Goal: Task Accomplishment & Management: Complete application form

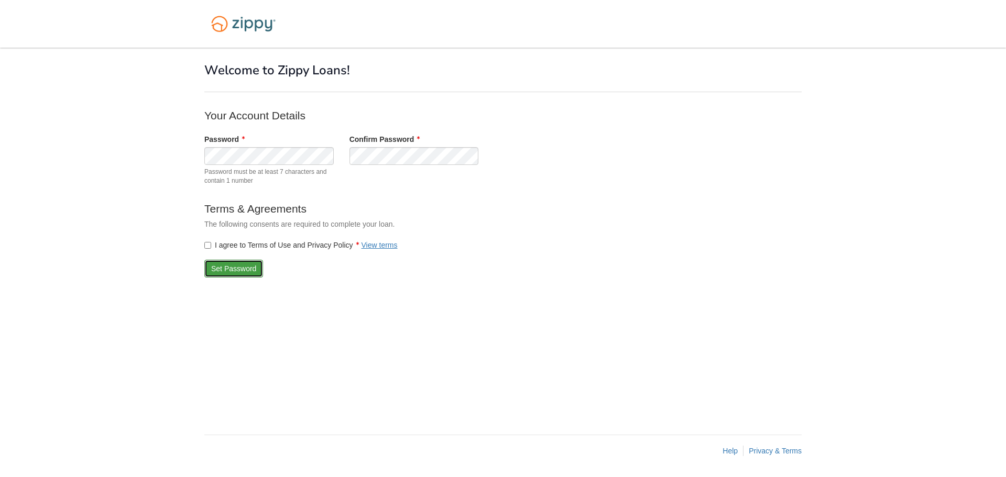
click at [250, 268] on button "Set Password" at bounding box center [233, 269] width 59 height 18
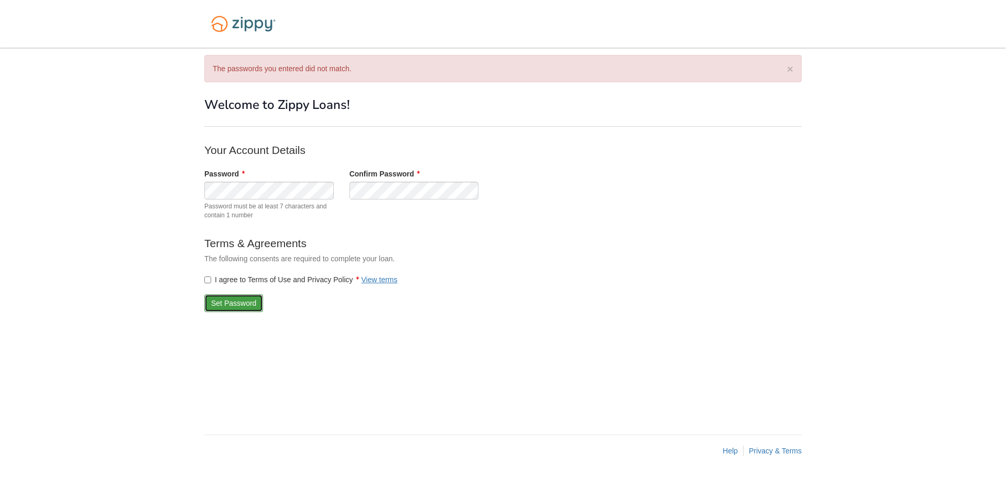
click at [239, 301] on button "Set Password" at bounding box center [233, 303] width 59 height 18
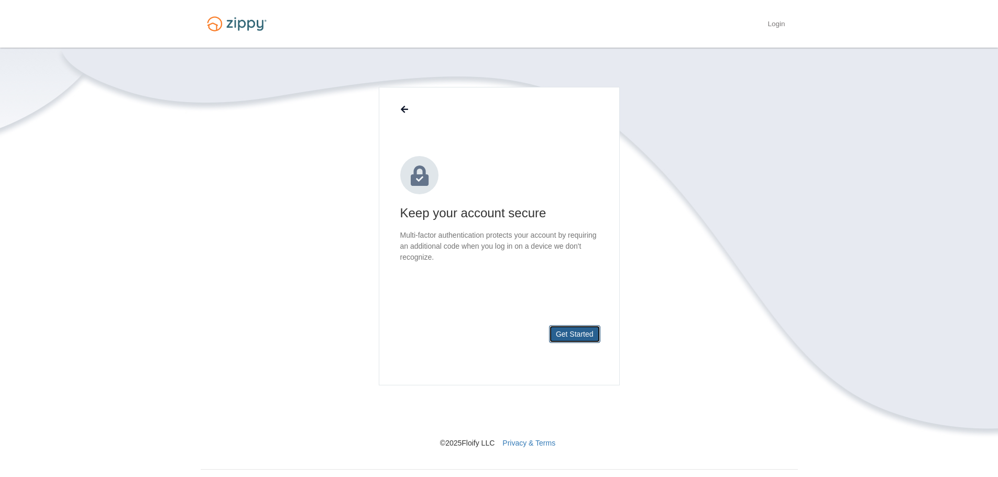
click at [570, 333] on button "Get Started" at bounding box center [574, 334] width 51 height 18
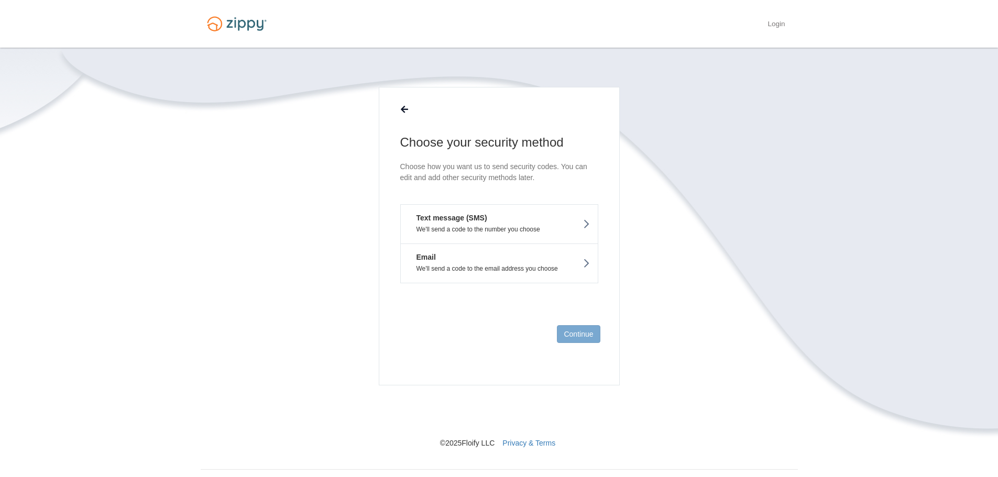
click at [583, 222] on icon at bounding box center [585, 224] width 7 height 12
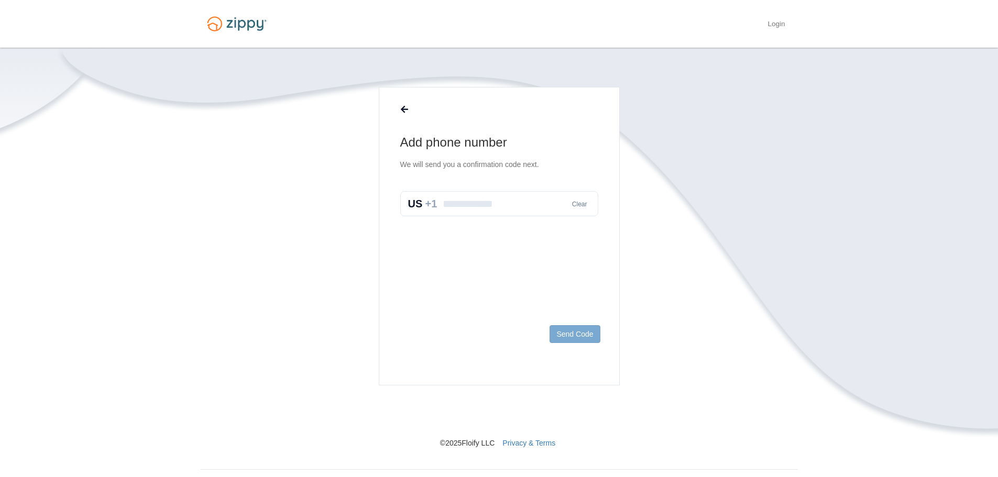
click at [457, 203] on input "text" at bounding box center [499, 203] width 198 height 25
type input "**********"
click at [576, 333] on button "Send Code" at bounding box center [574, 334] width 50 height 18
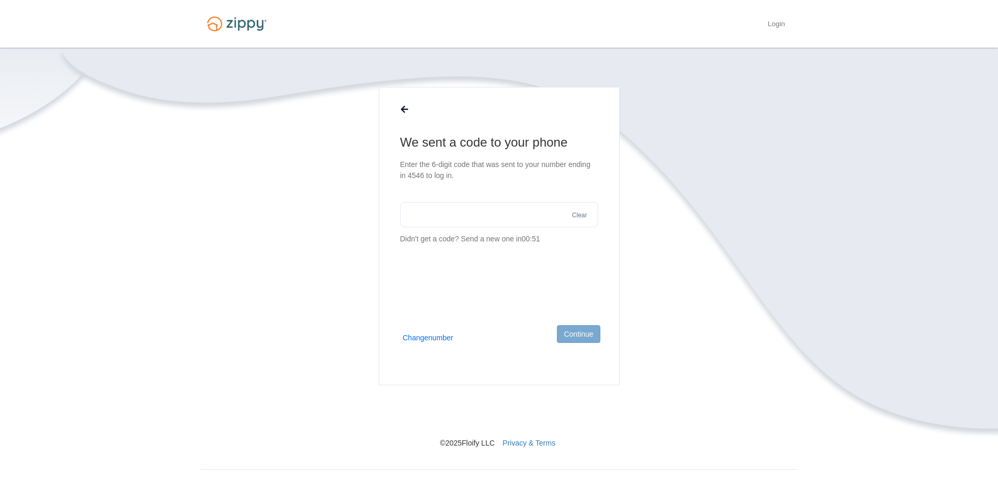
click at [423, 215] on input "text" at bounding box center [499, 214] width 198 height 25
click at [448, 214] on input "text" at bounding box center [499, 214] width 198 height 25
type input "******"
click at [576, 335] on button "Continue" at bounding box center [578, 334] width 43 height 18
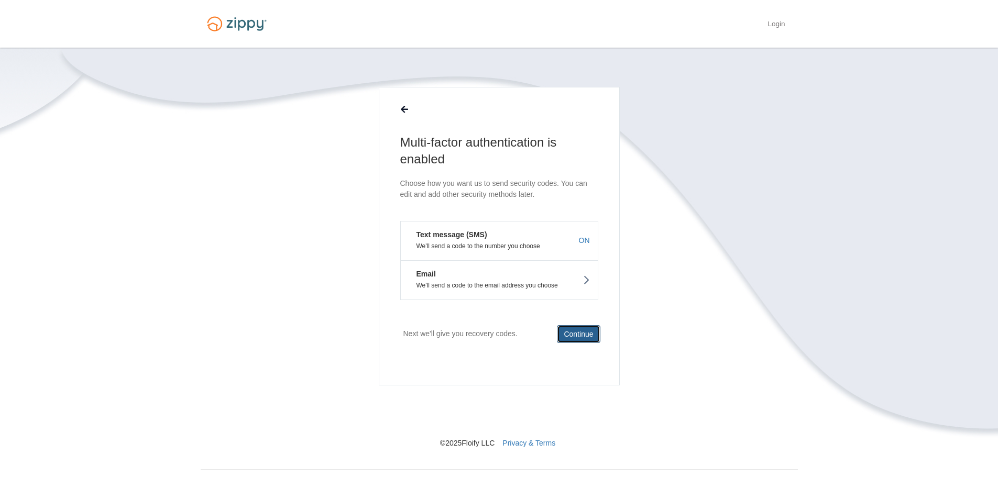
click at [576, 334] on button "Continue" at bounding box center [578, 334] width 43 height 18
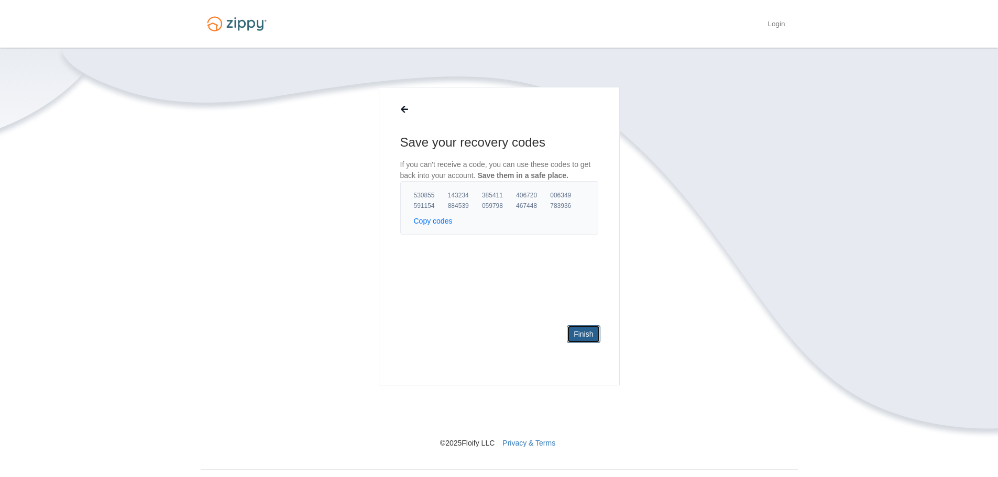
click at [582, 335] on link "Finish" at bounding box center [583, 334] width 33 height 18
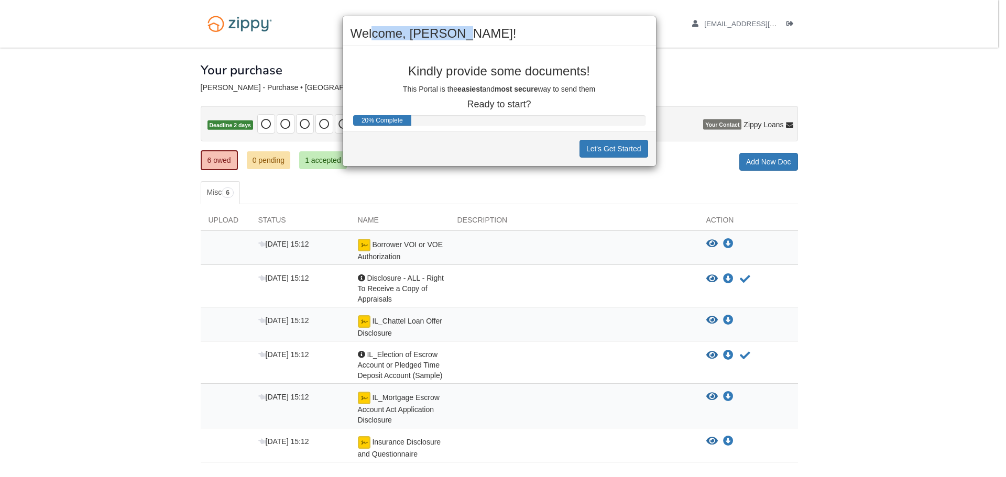
drag, startPoint x: 524, startPoint y: 33, endPoint x: 374, endPoint y: 32, distance: 149.8
click at [374, 32] on h2 "Welcome, [PERSON_NAME]!" at bounding box center [499, 34] width 298 height 14
click at [597, 147] on button "Let's Get Started" at bounding box center [613, 149] width 69 height 18
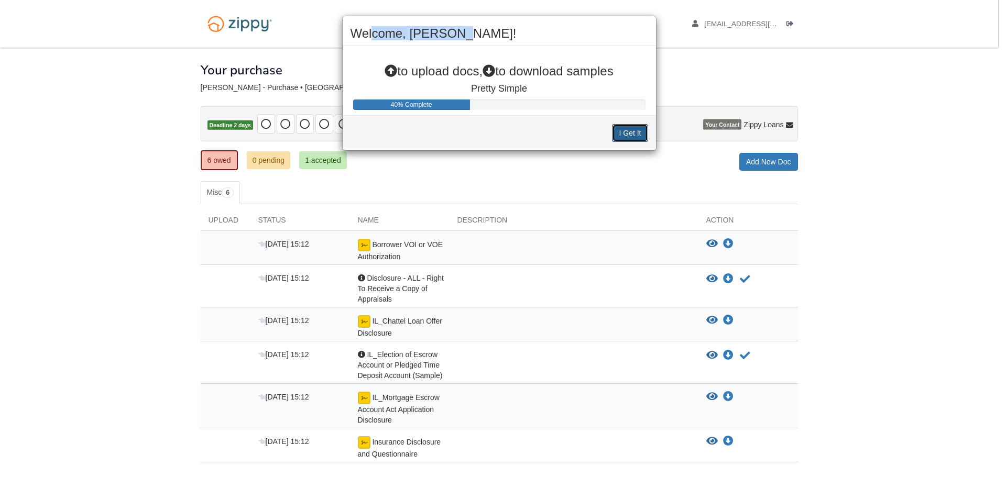
drag, startPoint x: 621, startPoint y: 129, endPoint x: 662, endPoint y: 137, distance: 41.1
click at [622, 129] on button "I Get It" at bounding box center [630, 133] width 36 height 18
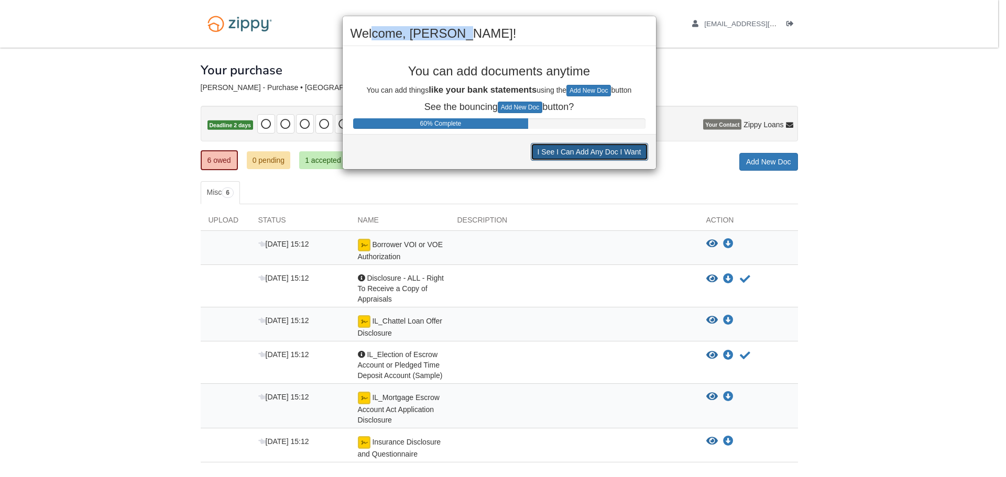
click at [626, 147] on button "I See I Can Add Any Doc I Want" at bounding box center [589, 152] width 117 height 18
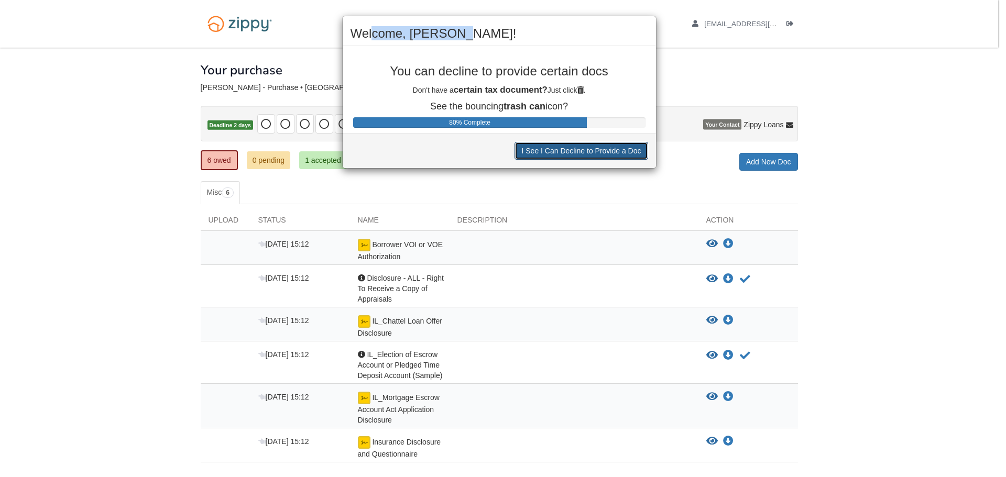
click at [582, 150] on button "I See I Can Decline to Provide a Doc" at bounding box center [580, 151] width 133 height 18
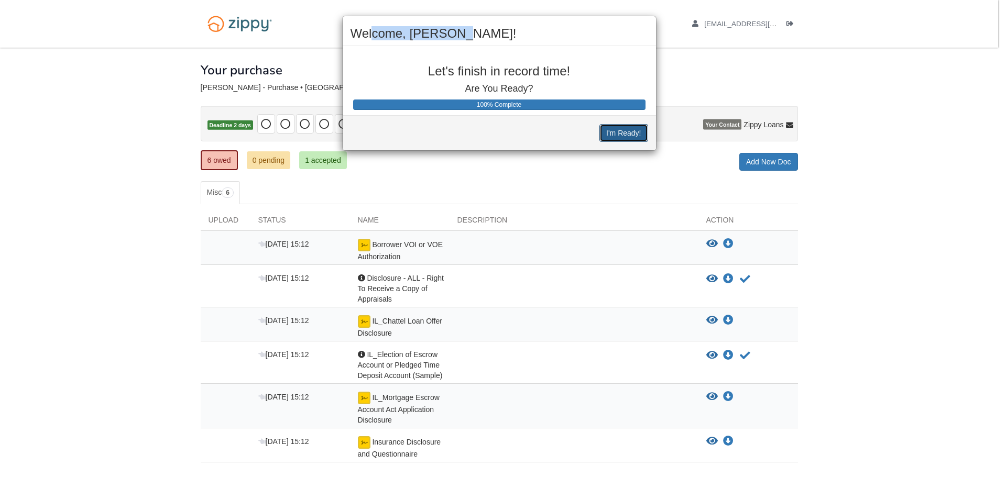
click at [631, 130] on button "I'm Ready!" at bounding box center [623, 133] width 48 height 18
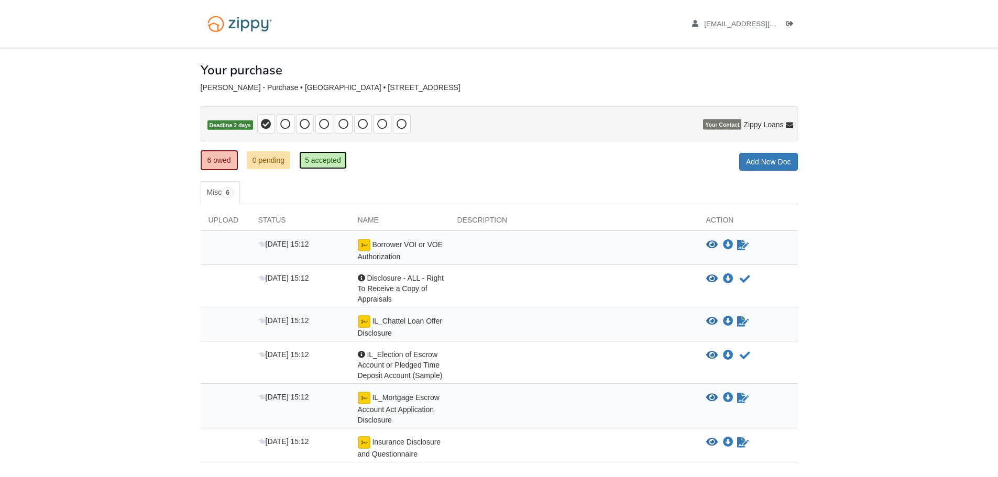
click at [315, 160] on link "5 accepted" at bounding box center [323, 160] width 48 height 18
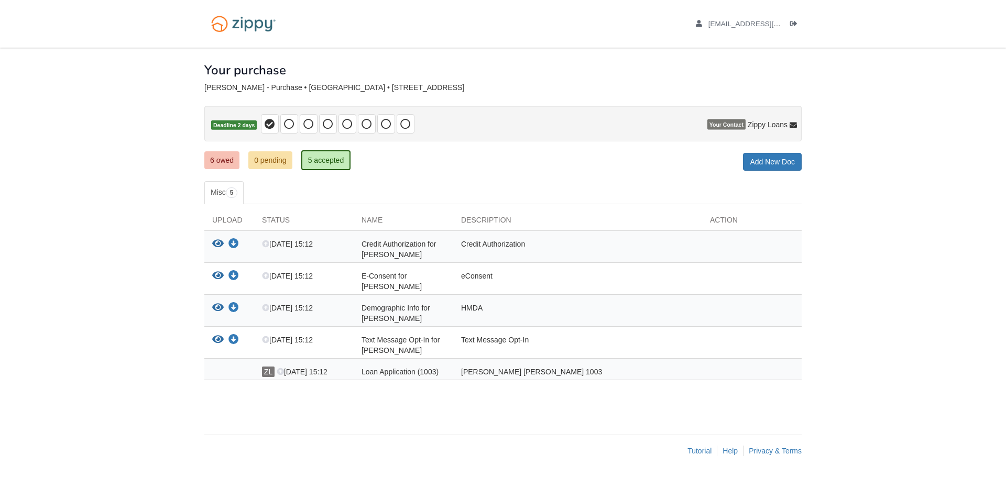
click at [501, 173] on div "× × × Pending Add Document Notice document will be included in the email sent t…" at bounding box center [502, 236] width 597 height 377
click at [764, 159] on link "Add New Doc" at bounding box center [772, 162] width 59 height 18
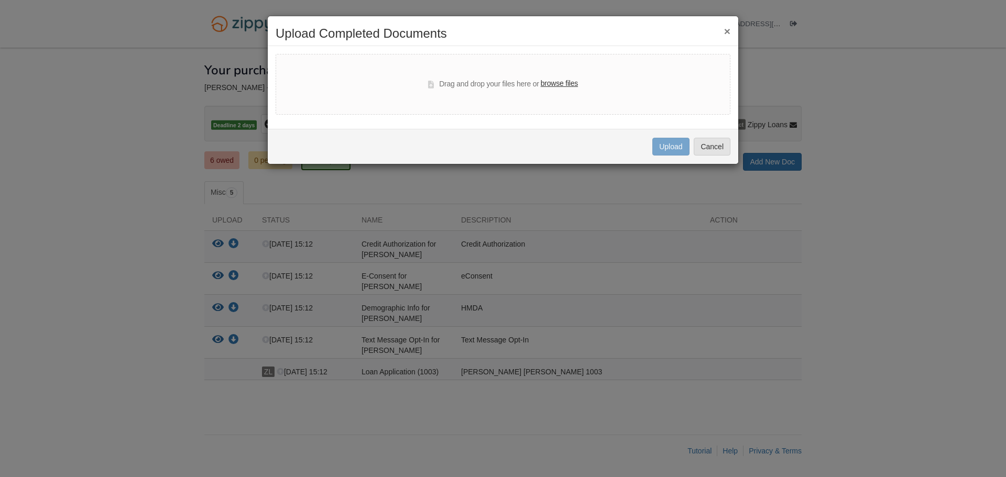
click at [728, 30] on button "×" at bounding box center [727, 31] width 6 height 11
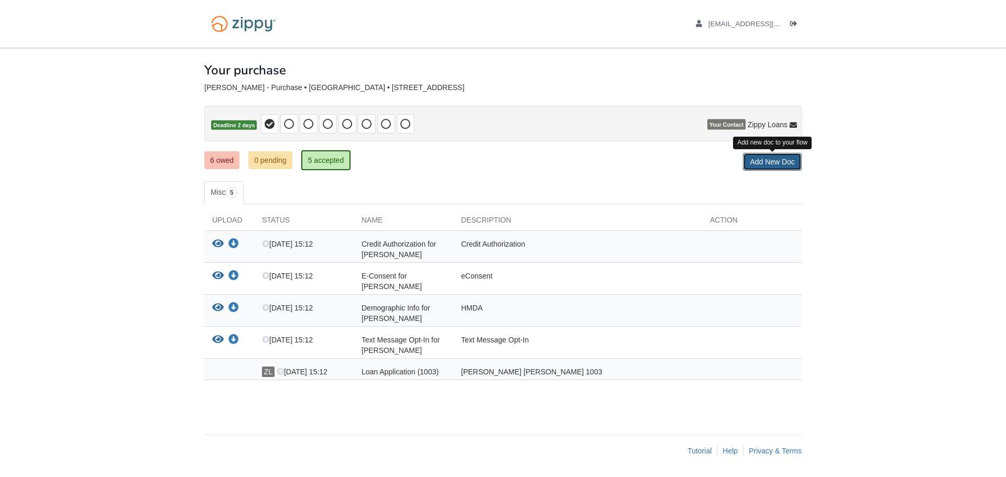
click at [767, 164] on link "Add New Doc" at bounding box center [772, 162] width 59 height 18
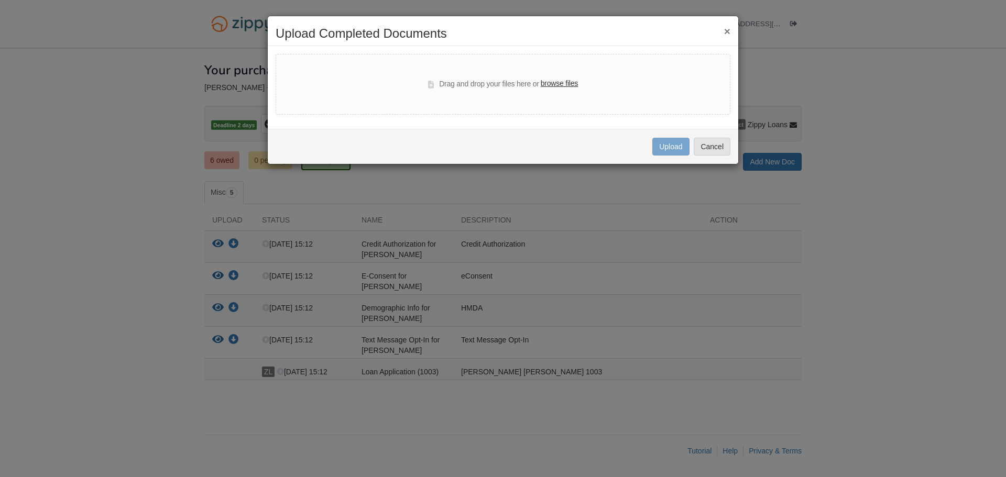
click at [727, 28] on button "×" at bounding box center [727, 31] width 6 height 11
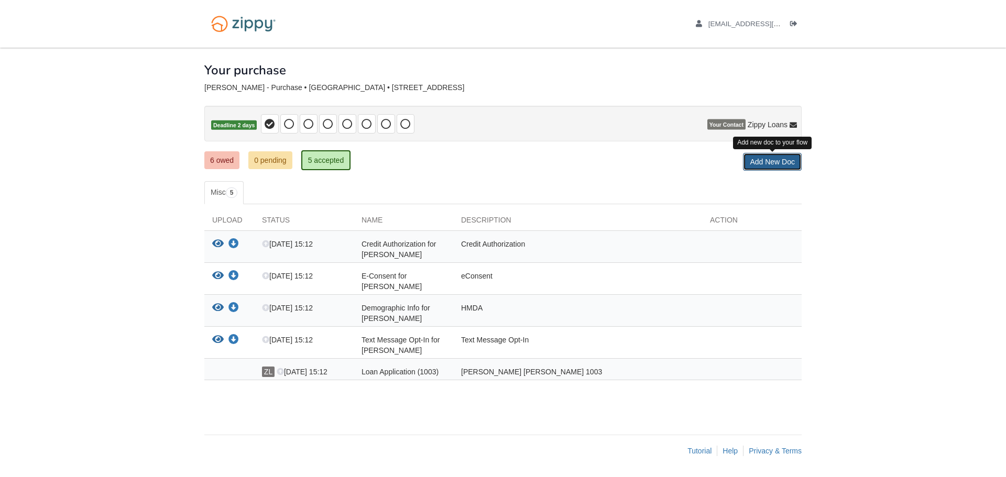
click at [769, 162] on link "Add New Doc" at bounding box center [772, 162] width 59 height 18
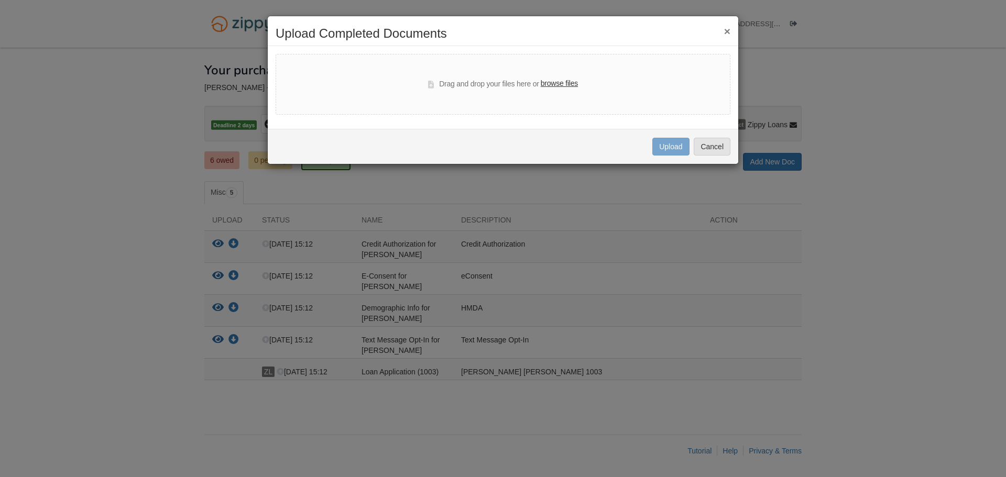
click at [558, 81] on label "browse files" at bounding box center [559, 84] width 37 height 12
click at [0, 0] on input "browse files" at bounding box center [0, 0] width 0 height 0
click at [727, 30] on button "×" at bounding box center [727, 31] width 6 height 11
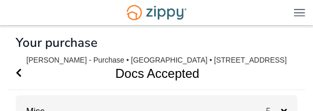
drag, startPoint x: 168, startPoint y: 67, endPoint x: 164, endPoint y: 37, distance: 30.1
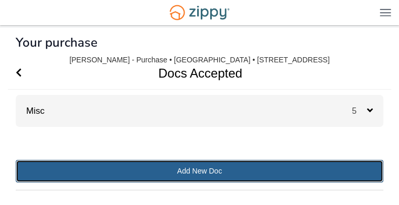
click at [237, 169] on link "Add New Doc" at bounding box center [199, 171] width 367 height 23
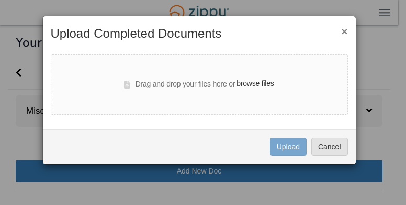
click at [257, 82] on label "browse files" at bounding box center [255, 84] width 37 height 12
click at [0, 0] on input "browse files" at bounding box center [0, 0] width 0 height 0
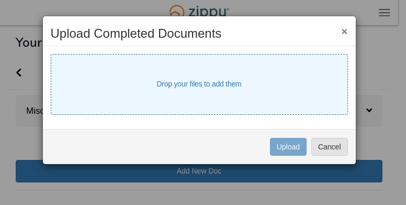
select select "****"
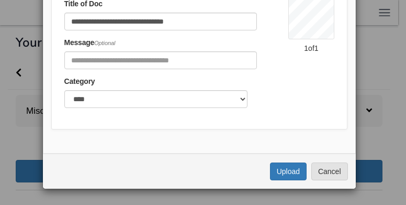
scroll to position [175, 0]
click at [288, 173] on button "Upload" at bounding box center [288, 171] width 37 height 18
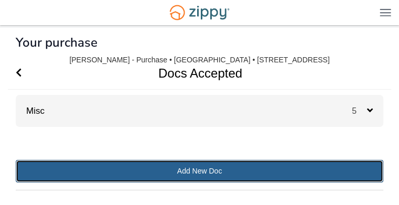
click at [181, 170] on link "Add New Doc" at bounding box center [199, 171] width 367 height 23
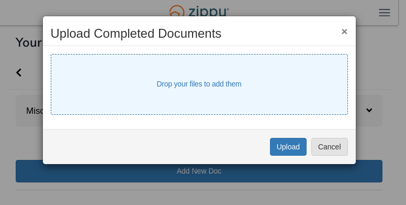
select select "****"
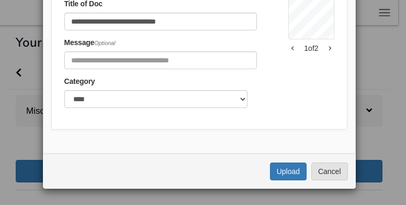
scroll to position [175, 0]
click at [283, 169] on button "Upload" at bounding box center [288, 171] width 37 height 18
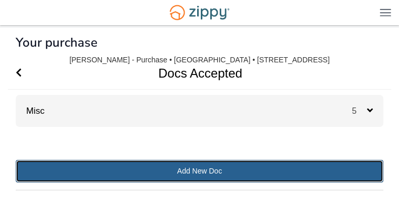
click at [122, 169] on link "Add New Doc" at bounding box center [199, 171] width 367 height 23
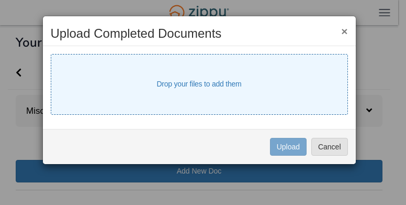
select select "****"
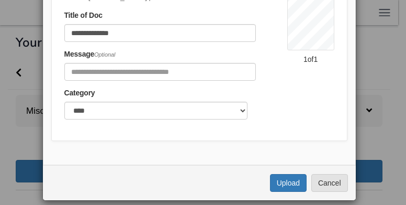
scroll to position [175, 0]
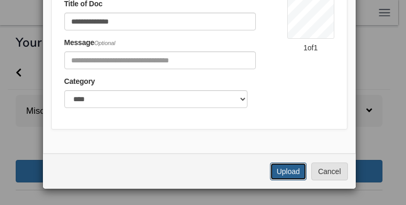
click at [288, 165] on button "Upload" at bounding box center [288, 171] width 37 height 18
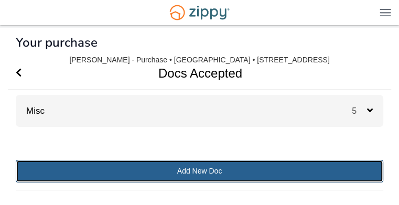
click at [205, 174] on link "Add New Doc" at bounding box center [199, 171] width 367 height 23
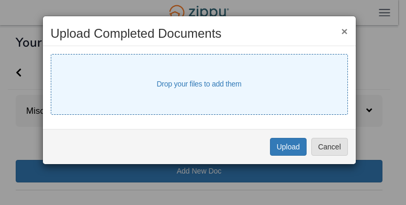
select select "****"
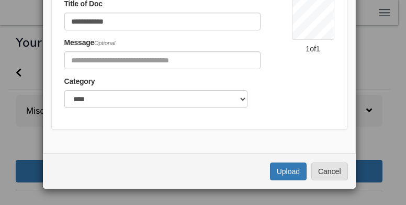
scroll to position [175, 0]
click at [292, 170] on button "Upload" at bounding box center [288, 171] width 37 height 18
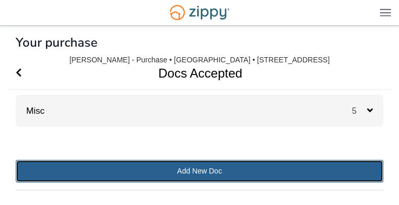
click at [215, 165] on link "Add New Doc" at bounding box center [199, 171] width 367 height 23
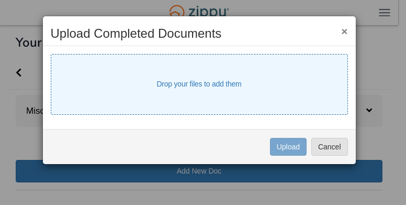
select select "****"
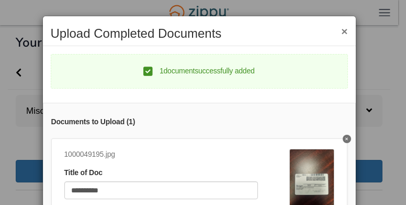
scroll to position [175, 0]
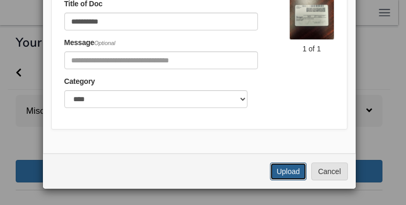
click at [283, 166] on button "Upload" at bounding box center [288, 171] width 37 height 18
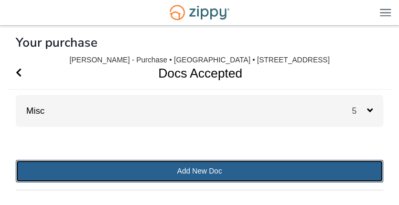
click at [200, 169] on link "Add New Doc" at bounding box center [199, 171] width 367 height 23
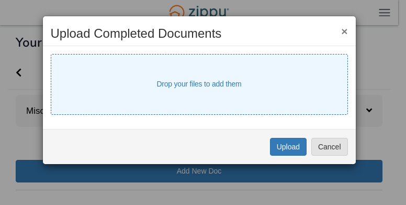
select select "****"
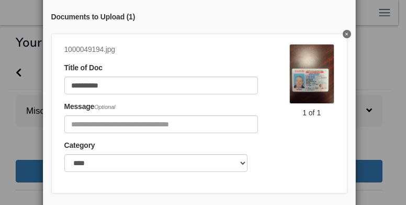
scroll to position [175, 0]
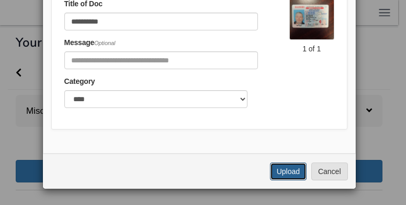
click at [292, 168] on button "Upload" at bounding box center [288, 171] width 37 height 18
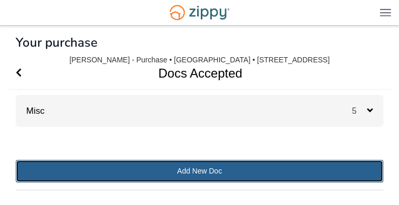
click at [206, 166] on link "Add New Doc" at bounding box center [199, 171] width 367 height 23
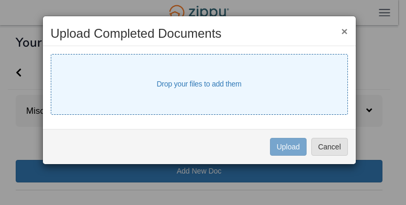
select select "****"
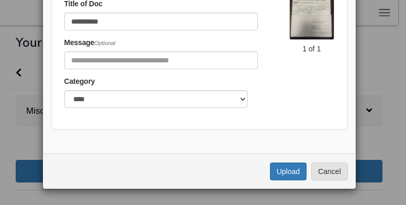
scroll to position [175, 0]
click at [295, 170] on button "Upload" at bounding box center [288, 171] width 37 height 18
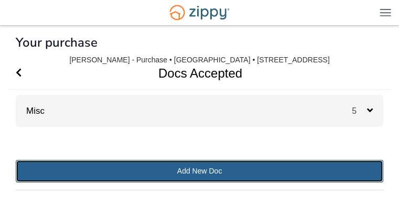
click at [190, 174] on link "Add New Doc" at bounding box center [199, 171] width 367 height 23
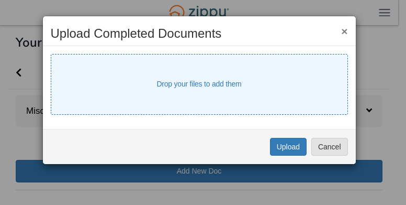
select select "****"
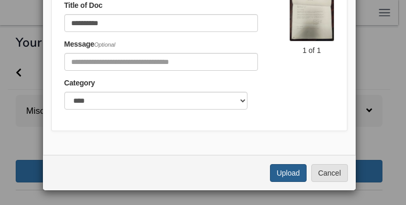
scroll to position [175, 0]
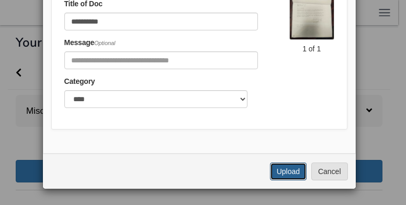
click at [283, 163] on button "Upload" at bounding box center [288, 171] width 37 height 18
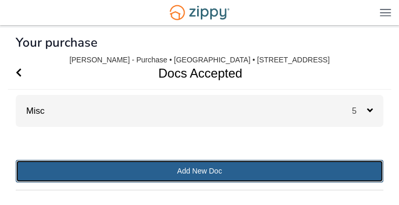
click at [221, 167] on link "Add New Doc" at bounding box center [199, 171] width 367 height 23
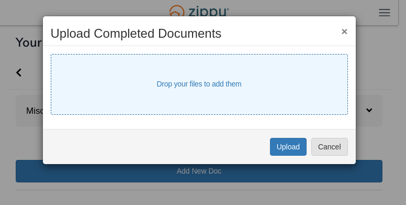
select select "****"
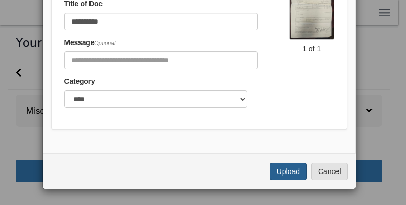
scroll to position [175, 0]
click at [285, 167] on button "Upload" at bounding box center [288, 171] width 37 height 18
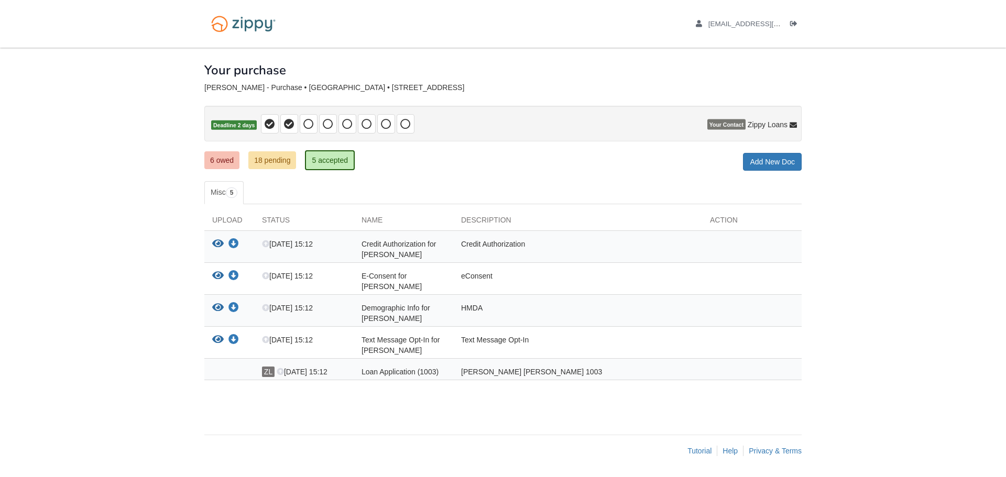
click at [398, 174] on div "× × × Pending Add Document Notice document will be included in the email sent t…" at bounding box center [502, 236] width 597 height 377
click at [271, 162] on link "18 pending" at bounding box center [272, 160] width 48 height 18
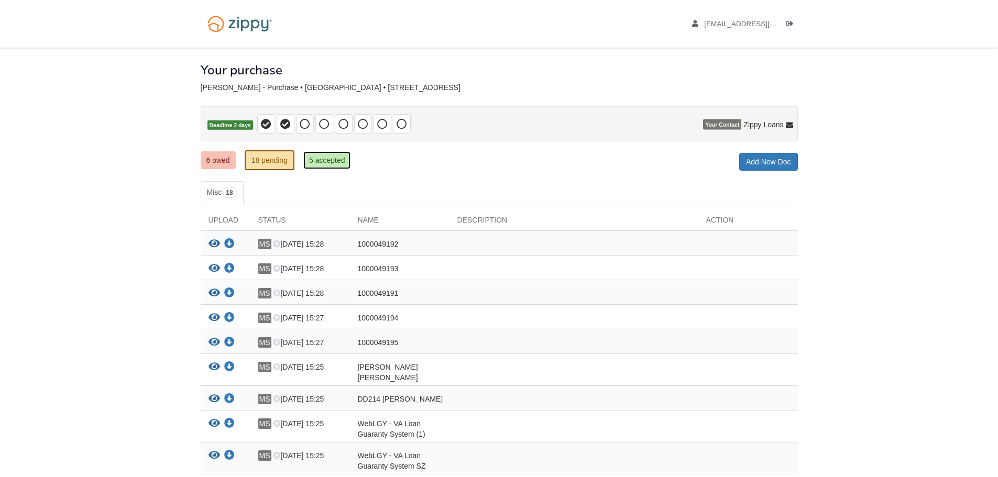
click at [321, 156] on link "5 accepted" at bounding box center [327, 160] width 48 height 18
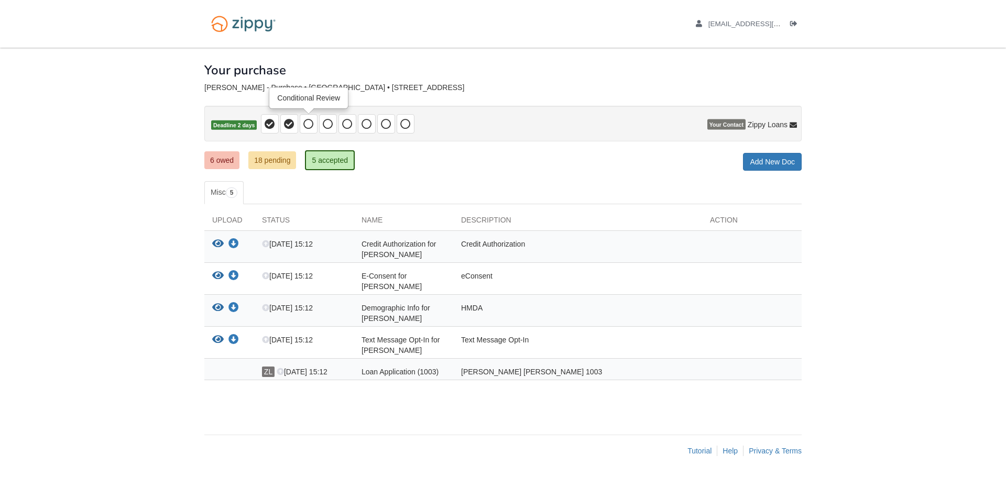
click at [309, 124] on icon at bounding box center [308, 124] width 10 height 10
click at [213, 158] on link "6 owed" at bounding box center [221, 160] width 35 height 18
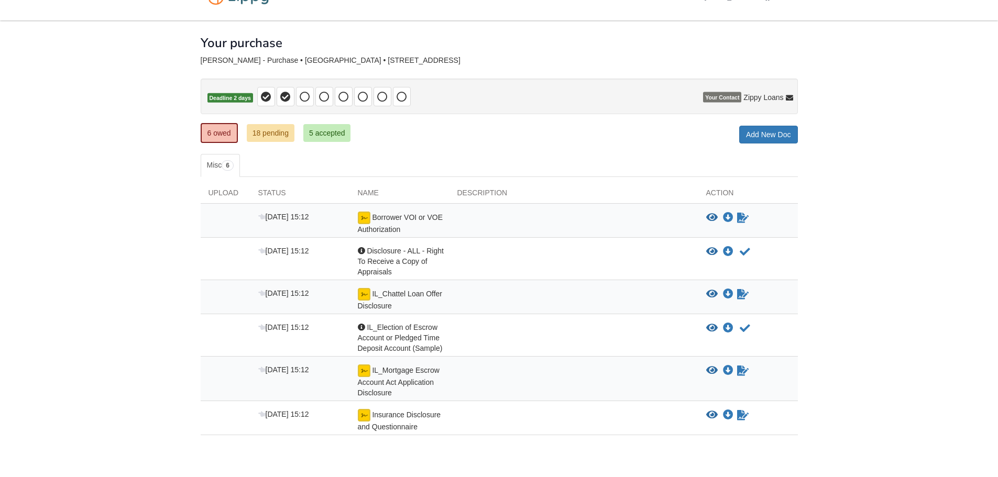
scroll to position [52, 0]
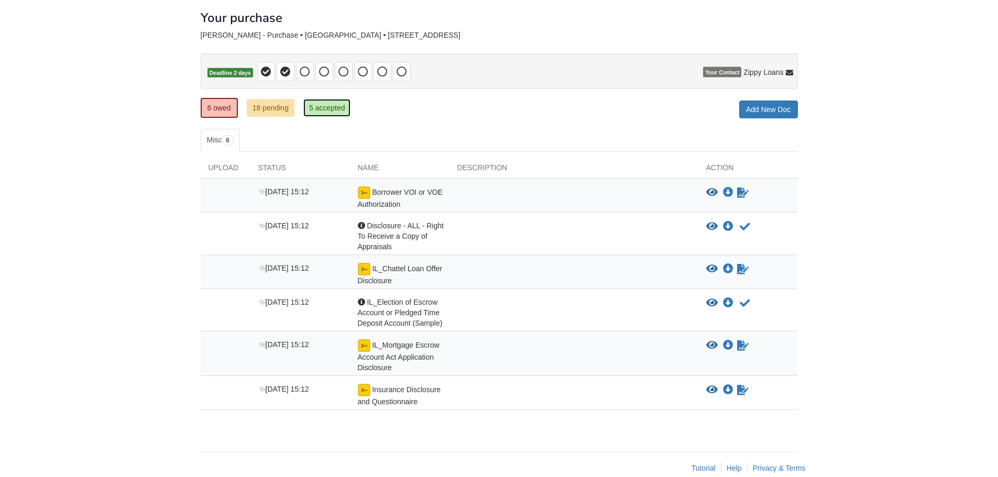
click at [324, 106] on link "5 accepted" at bounding box center [327, 108] width 48 height 18
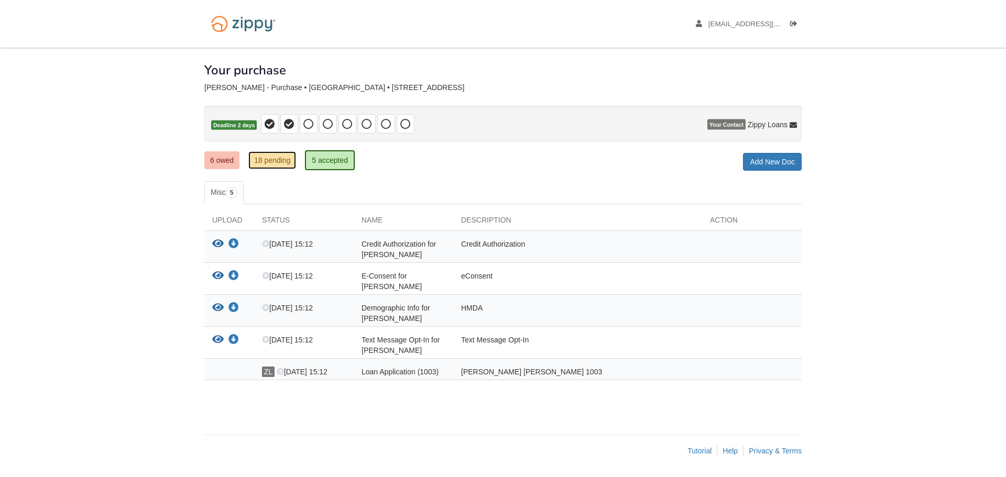
click at [283, 158] on link "18 pending" at bounding box center [272, 160] width 48 height 18
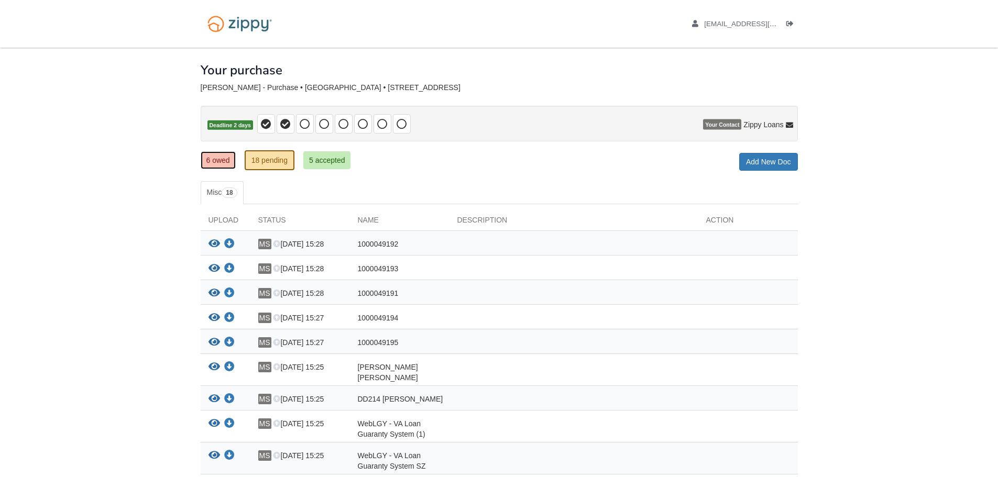
click at [226, 161] on link "6 owed" at bounding box center [218, 160] width 35 height 18
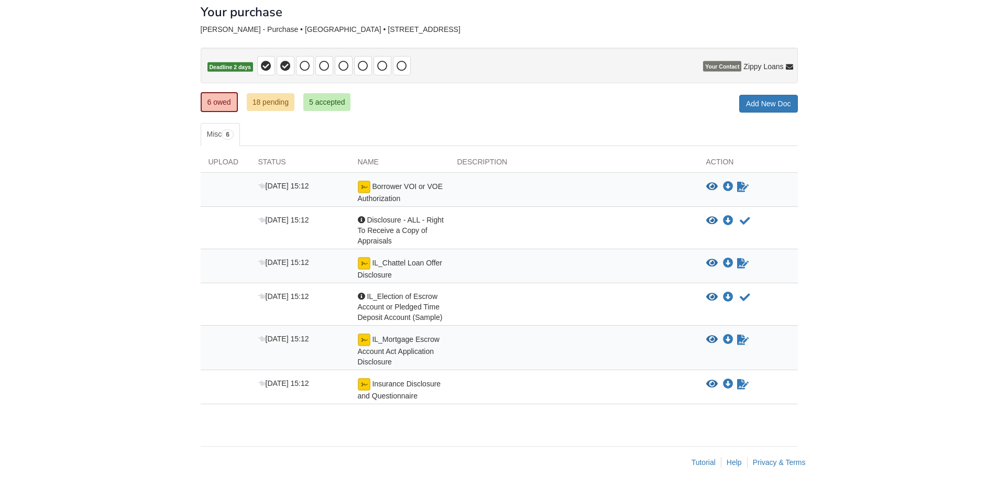
scroll to position [70, 0]
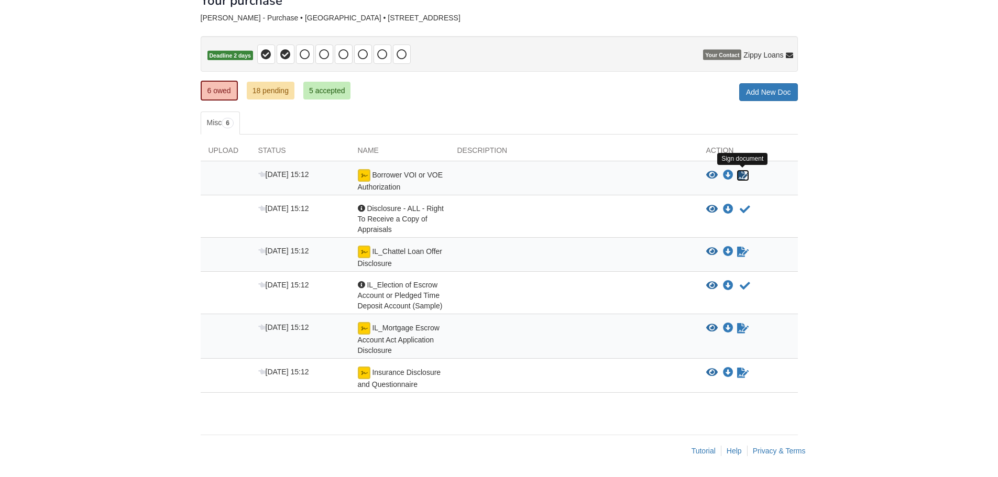
click at [741, 173] on icon "Sign Form" at bounding box center [743, 175] width 12 height 10
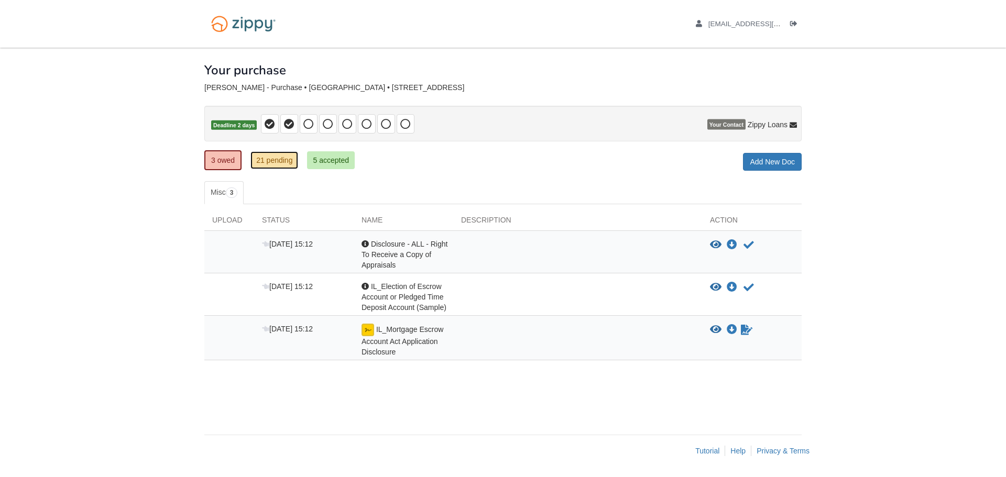
click at [264, 158] on link "21 pending" at bounding box center [274, 160] width 48 height 18
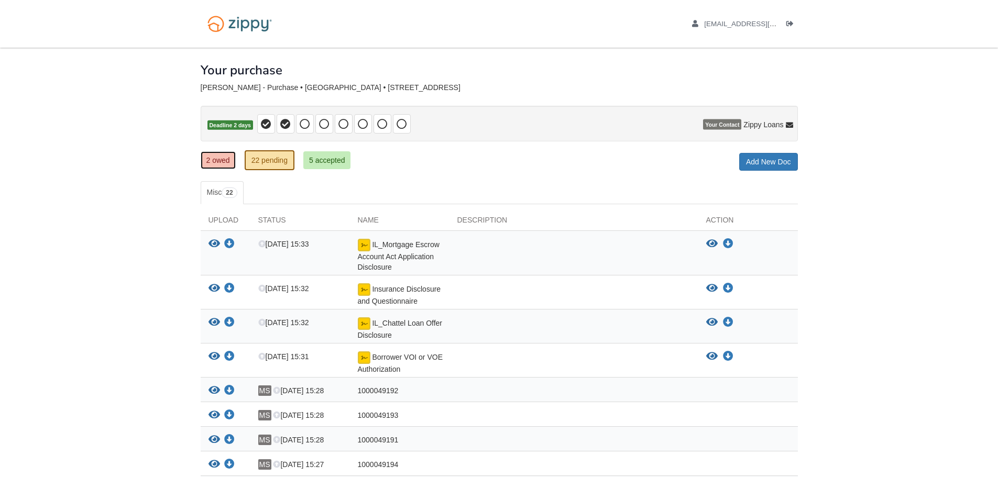
click at [218, 158] on link "2 owed" at bounding box center [218, 160] width 35 height 18
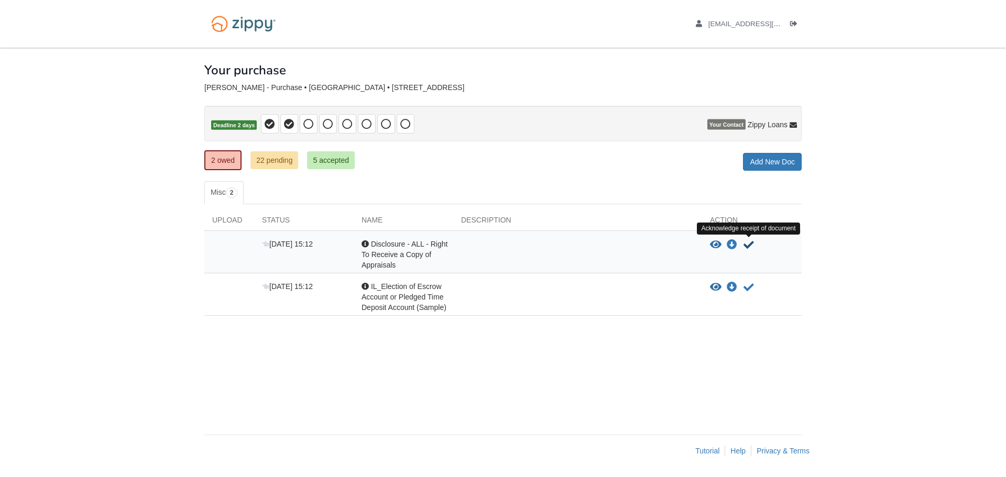
click at [748, 241] on icon "Acknowledge receipt of document" at bounding box center [748, 245] width 10 height 10
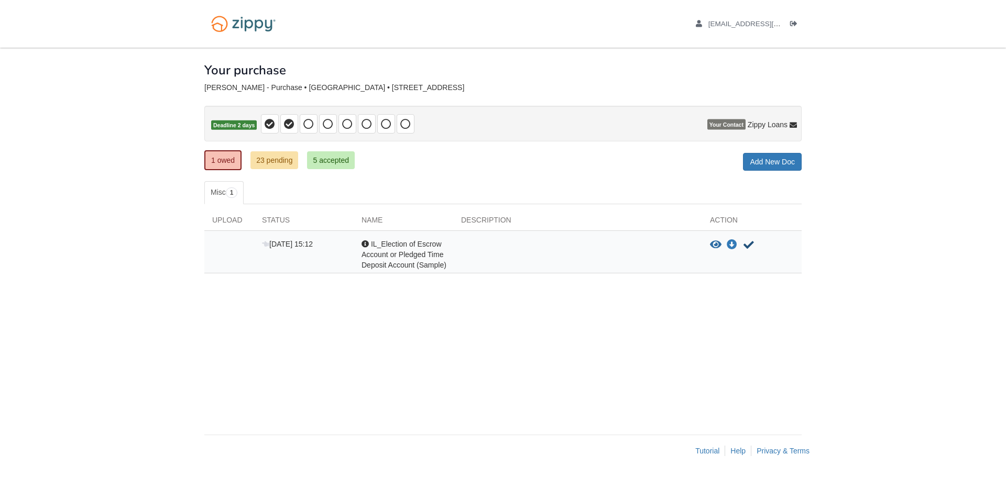
click at [748, 241] on icon "Acknowledge receipt of document" at bounding box center [748, 245] width 10 height 10
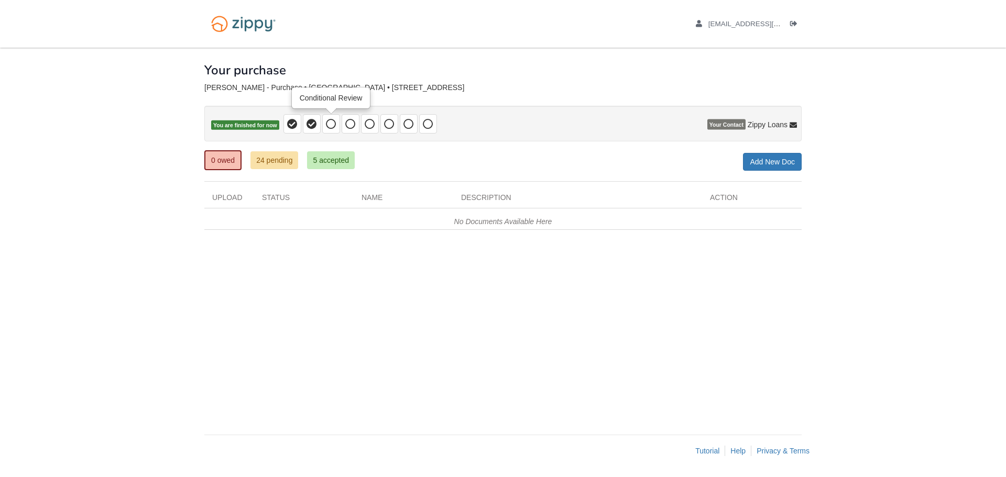
click at [331, 121] on icon at bounding box center [331, 124] width 10 height 10
click at [734, 23] on span "[EMAIL_ADDRESS][DOMAIN_NAME]" at bounding box center [768, 24] width 120 height 8
